Goal: Transaction & Acquisition: Purchase product/service

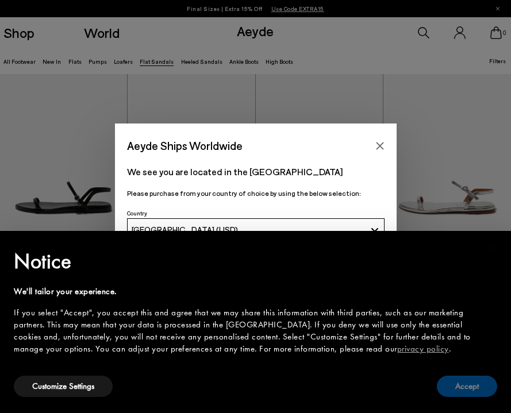
click at [449, 385] on button "Accept" at bounding box center [467, 386] width 60 height 21
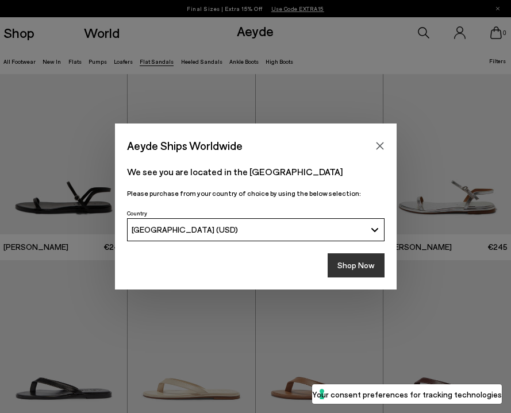
click at [347, 262] on button "Shop Now" at bounding box center [356, 266] width 57 height 24
click at [347, 263] on button "Shop Now" at bounding box center [356, 266] width 57 height 24
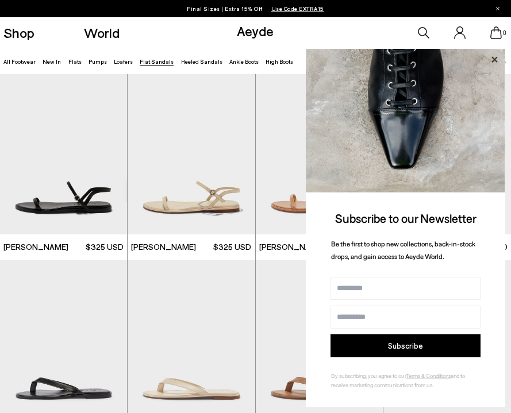
click at [493, 58] on icon at bounding box center [495, 59] width 6 height 6
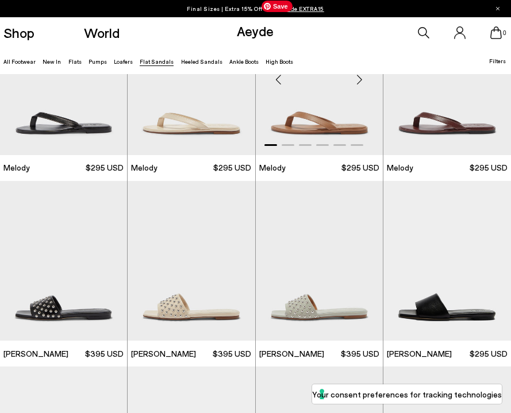
scroll to position [393, 0]
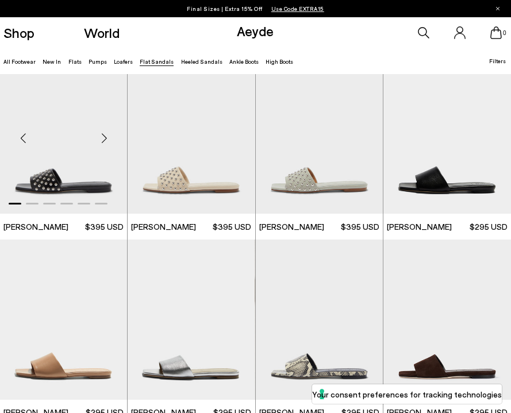
click at [105, 137] on div "Next slide" at bounding box center [104, 138] width 35 height 35
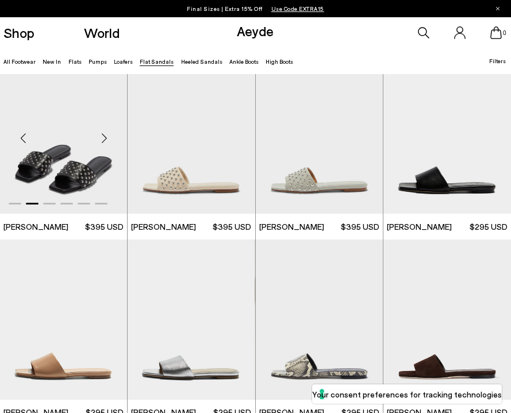
click at [105, 137] on div "Next slide" at bounding box center [104, 138] width 35 height 35
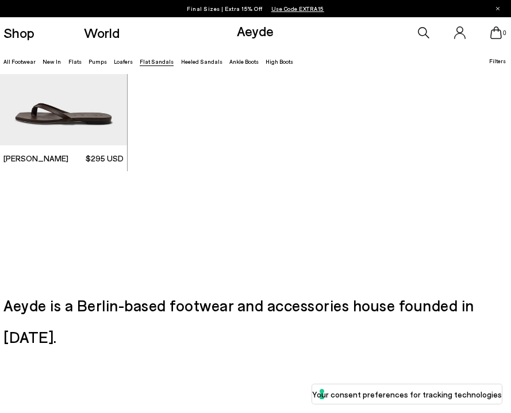
scroll to position [1206, 0]
